Goal: Check status: Check status

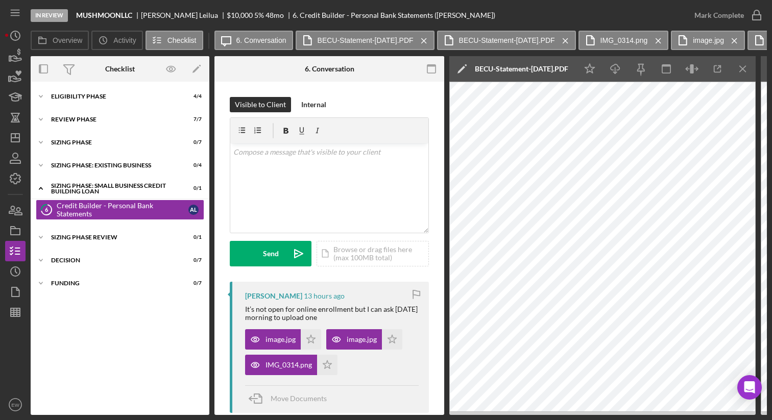
scroll to position [258, 0]
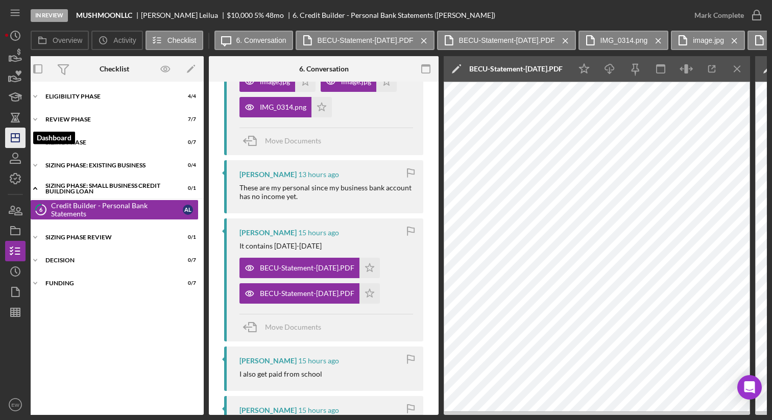
click at [14, 139] on icon "Icon/Dashboard" at bounding box center [16, 138] width 26 height 26
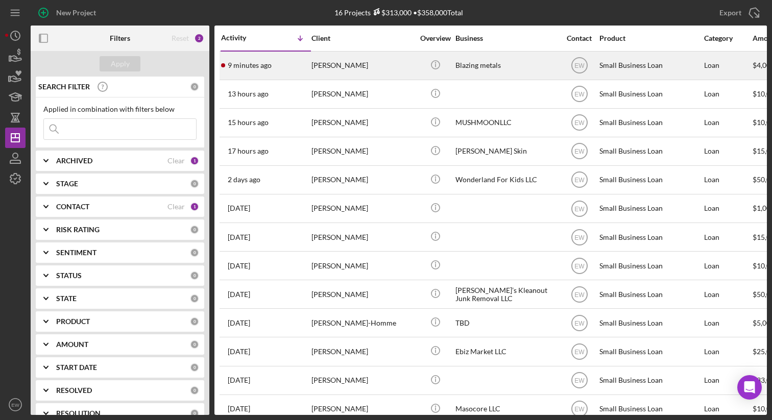
click at [289, 73] on div "9 minutes ago [PERSON_NAME]" at bounding box center [265, 65] width 89 height 27
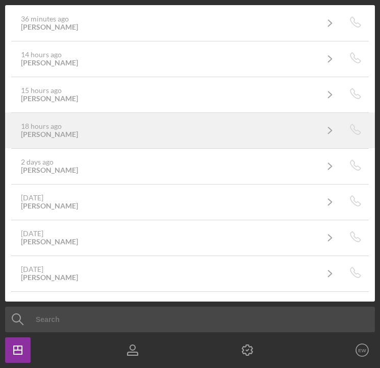
click at [180, 131] on div "18 hours ago Scotty Provo" at bounding box center [169, 130] width 297 height 16
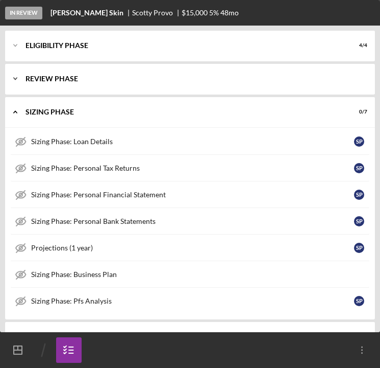
click at [156, 78] on div "REVIEW PHASE" at bounding box center [194, 79] width 337 height 6
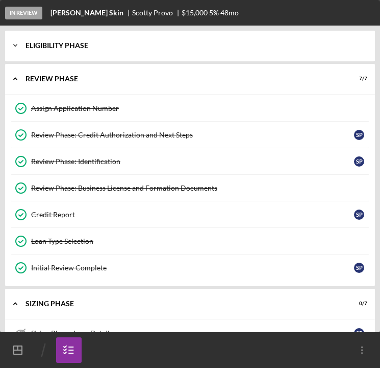
click at [151, 46] on div "Eligibility Phase" at bounding box center [194, 45] width 337 height 6
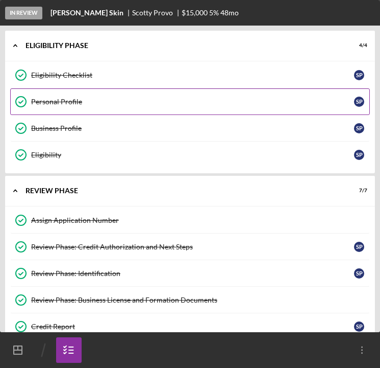
click at [135, 95] on link "Personal Profile Personal Profile S P" at bounding box center [190, 101] width 360 height 27
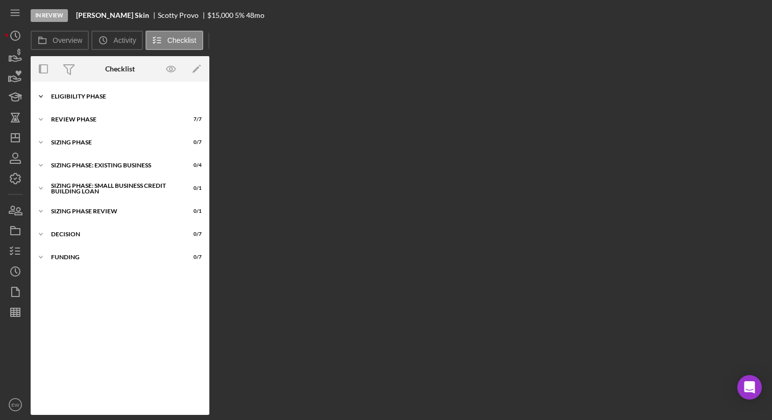
click at [126, 100] on div "Icon/Expander Eligibility Phase 4 / 4" at bounding box center [120, 96] width 179 height 20
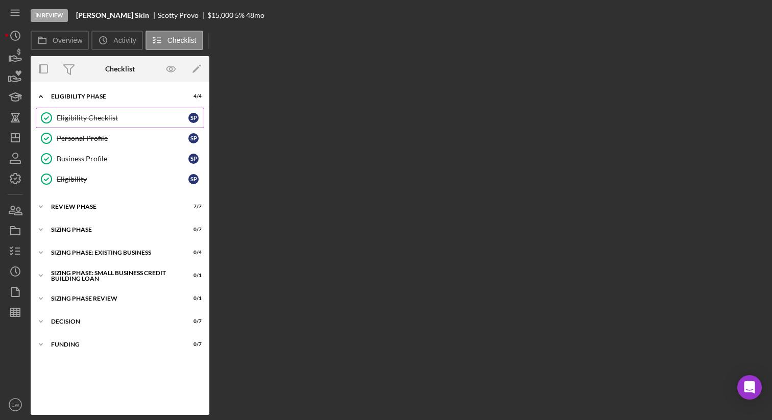
click at [118, 127] on link "Eligibility Checklist Eligibility Checklist S P" at bounding box center [120, 118] width 169 height 20
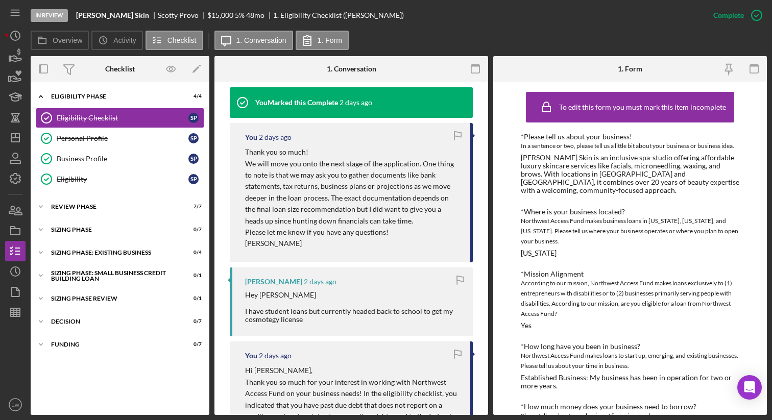
scroll to position [311, 0]
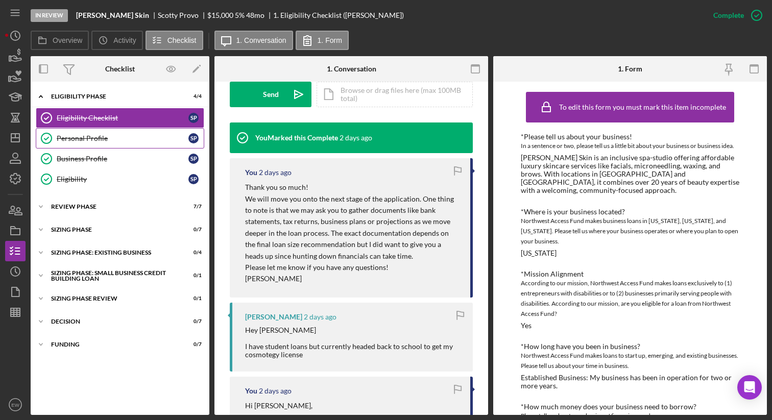
click at [72, 139] on div "Personal Profile" at bounding box center [123, 138] width 132 height 8
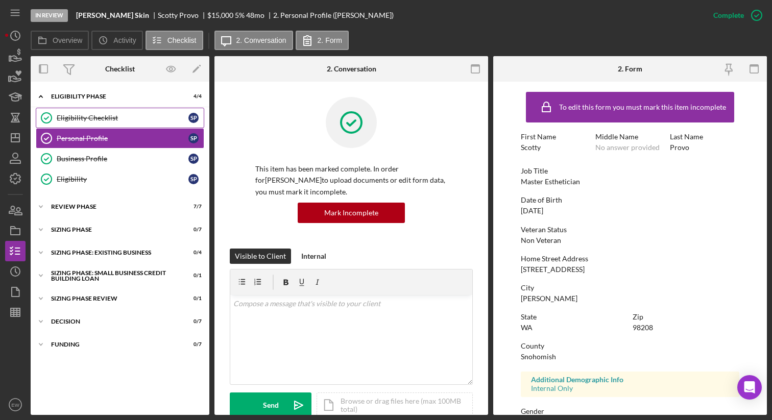
click at [110, 125] on link "Eligibility Checklist Eligibility Checklist S P" at bounding box center [120, 118] width 169 height 20
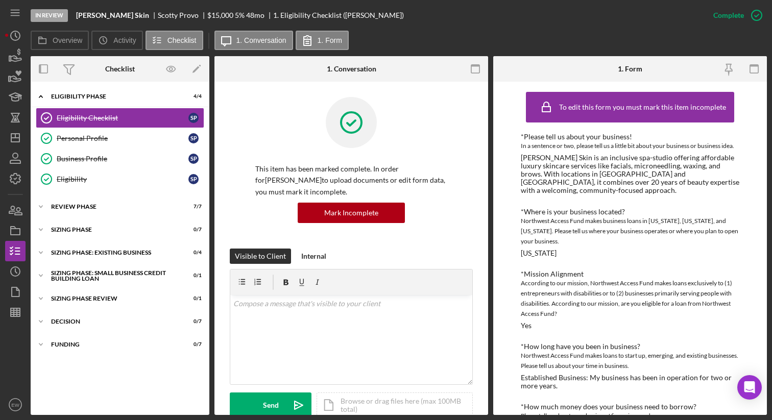
scroll to position [137, 0]
